Goal: Find specific page/section

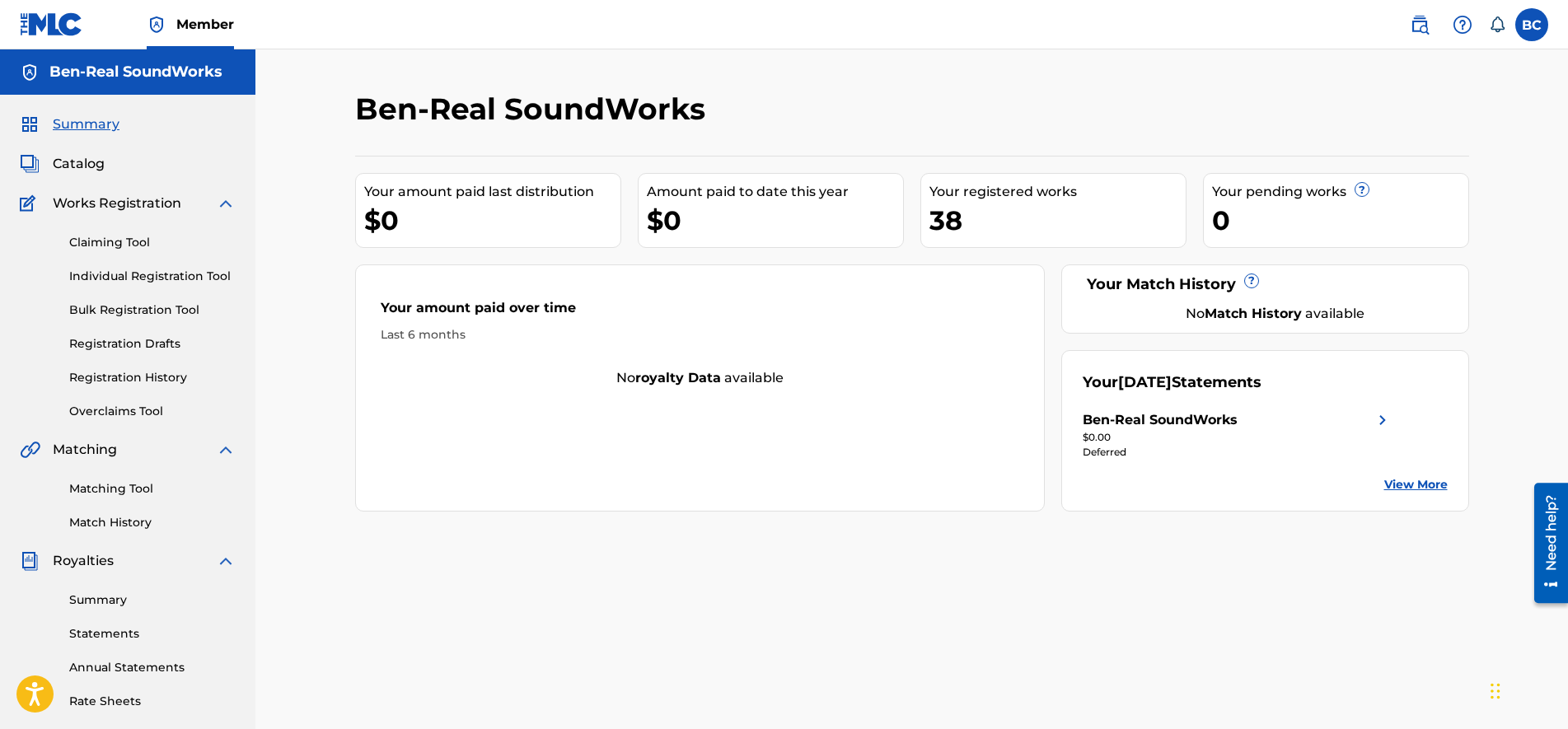
click at [1381, 416] on img at bounding box center [1382, 420] width 19 height 19
